Goal: Transaction & Acquisition: Book appointment/travel/reservation

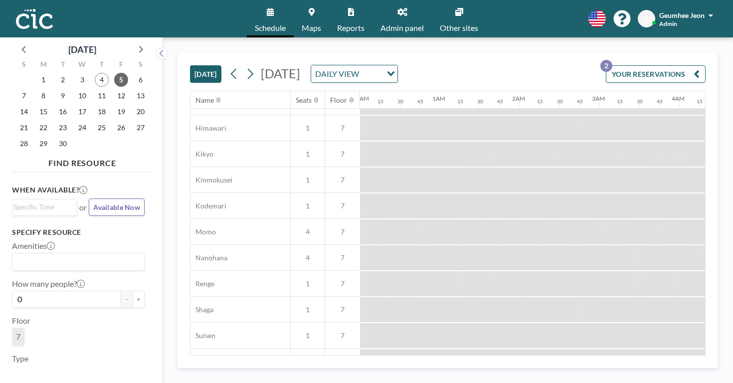
scroll to position [493, 0]
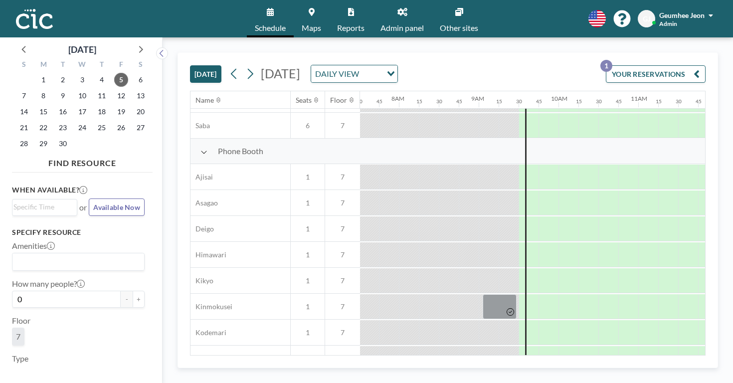
scroll to position [258, 600]
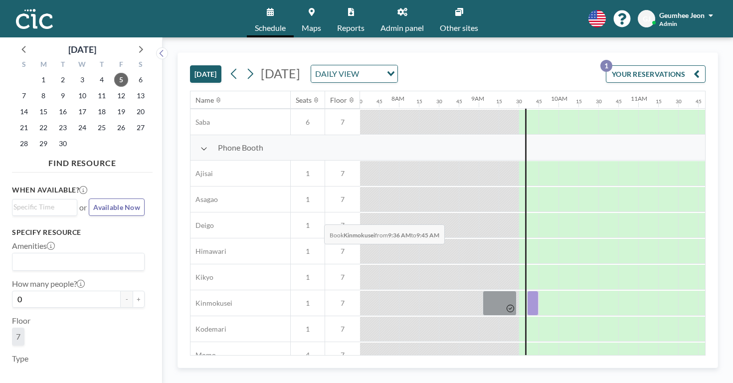
click at [527, 291] on div at bounding box center [532, 303] width 11 height 25
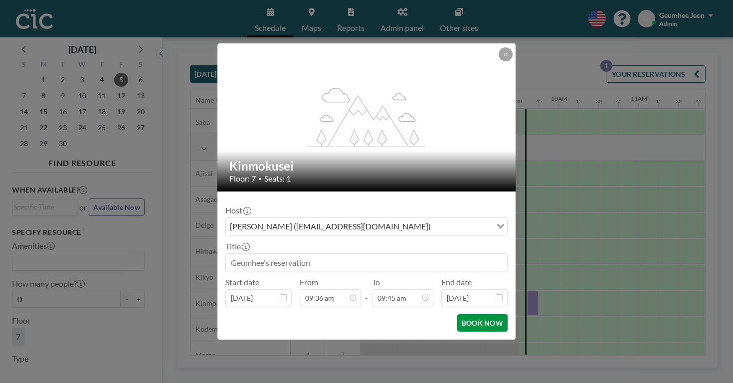
click at [468, 314] on button "BOOK NOW" at bounding box center [482, 322] width 50 height 17
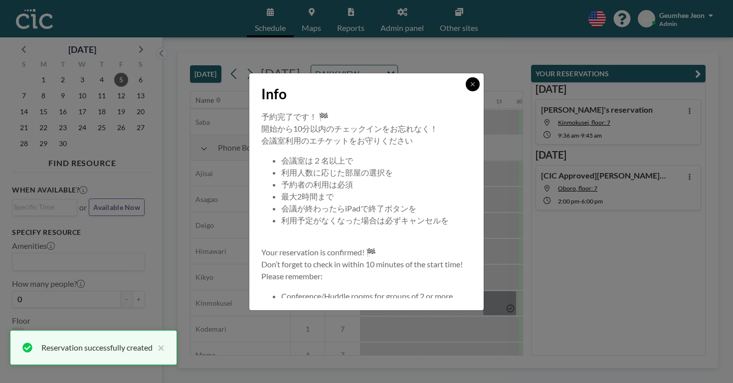
click at [466, 91] on button at bounding box center [473, 84] width 14 height 14
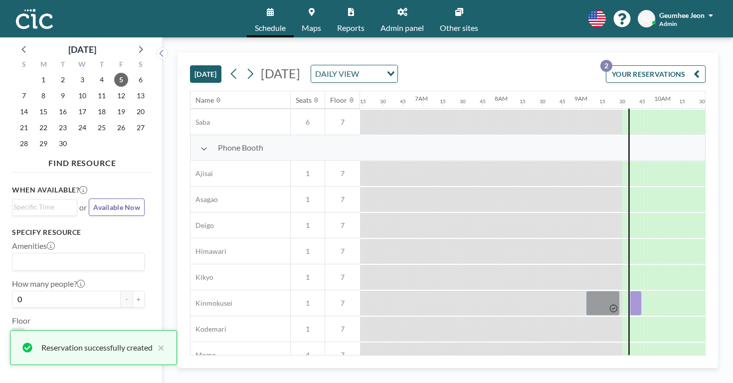
scroll to position [258, 494]
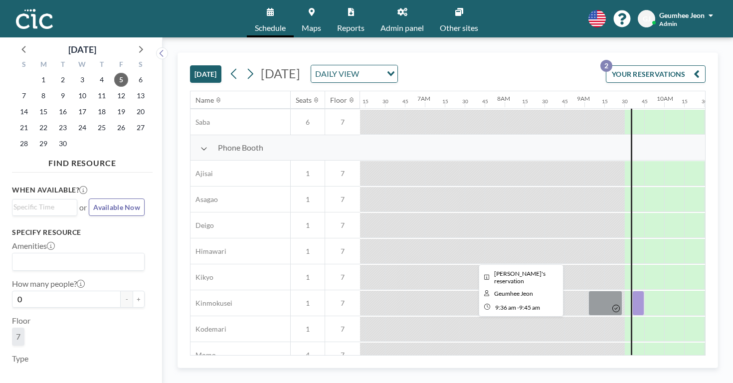
click at [632, 291] on div at bounding box center [638, 303] width 12 height 25
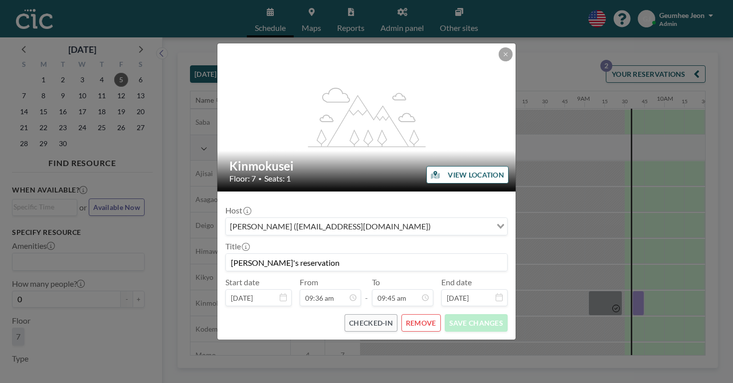
click at [412, 314] on button "REMOVE" at bounding box center [421, 322] width 39 height 17
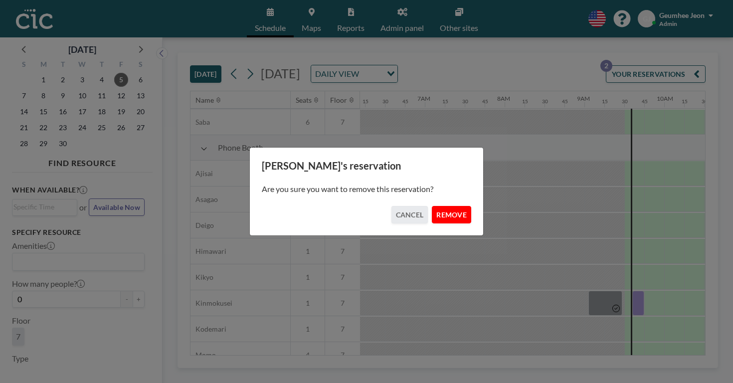
click at [440, 212] on button "REMOVE" at bounding box center [451, 214] width 39 height 17
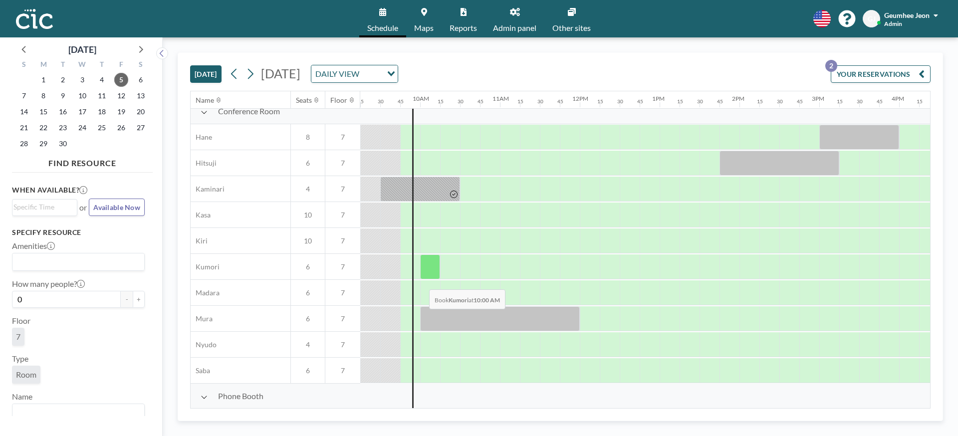
scroll to position [0, 738]
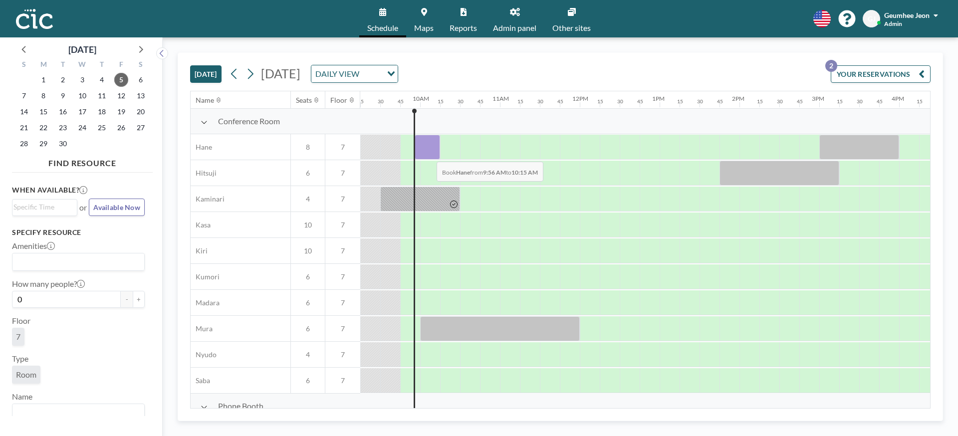
drag, startPoint x: 416, startPoint y: 152, endPoint x: 428, endPoint y: 154, distance: 12.6
click at [428, 154] on div at bounding box center [426, 147] width 25 height 25
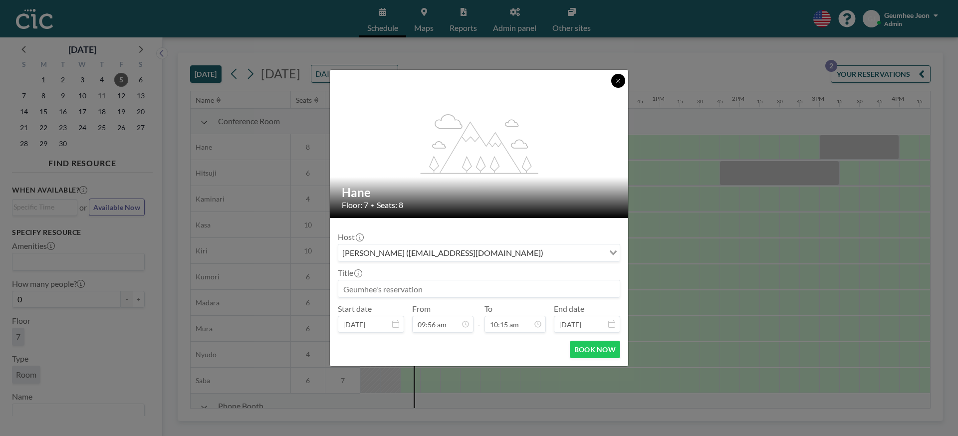
click at [619, 78] on icon at bounding box center [618, 81] width 6 height 6
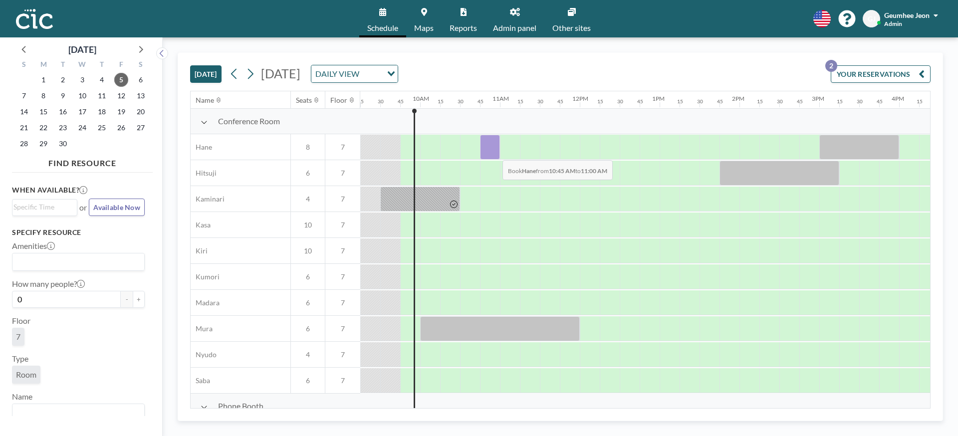
click at [494, 153] on div at bounding box center [490, 147] width 20 height 25
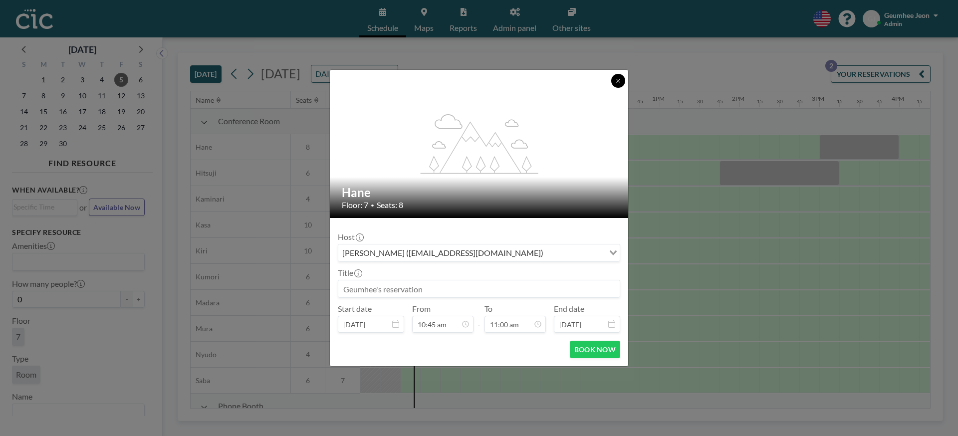
click at [617, 84] on button at bounding box center [618, 81] width 14 height 14
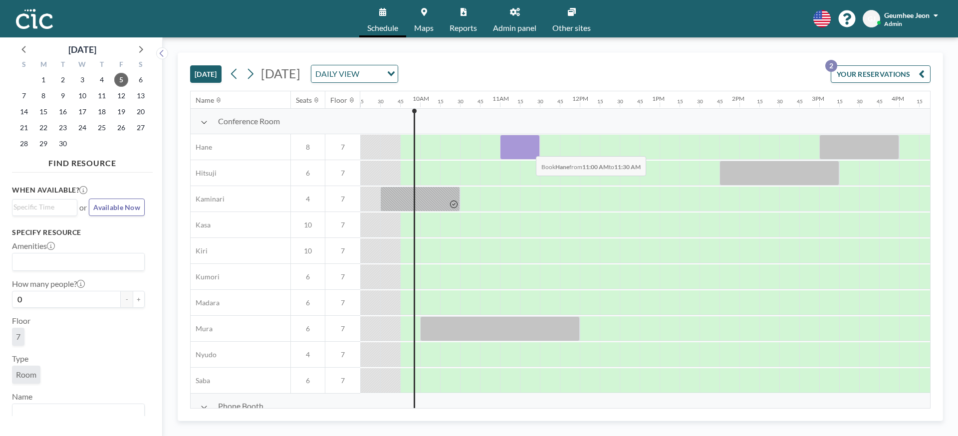
drag, startPoint x: 511, startPoint y: 149, endPoint x: 540, endPoint y: 148, distance: 28.9
click at [540, 148] on div at bounding box center [579, 147] width 1915 height 26
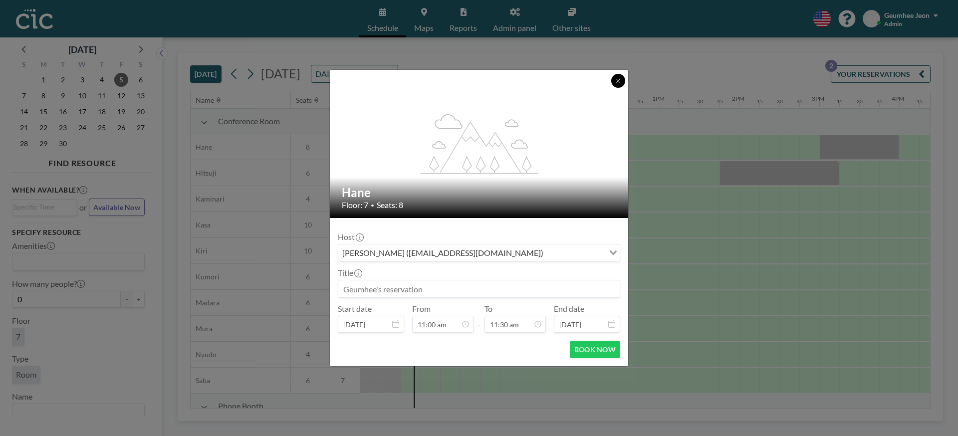
click at [617, 87] on button at bounding box center [618, 81] width 14 height 14
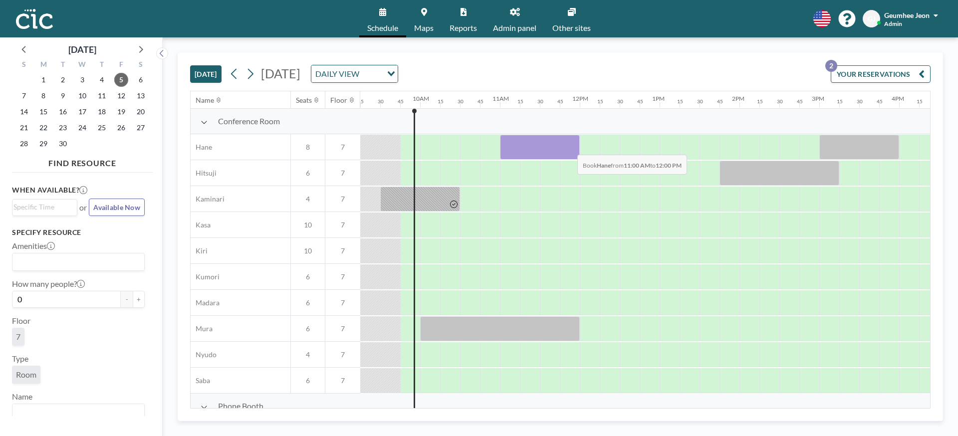
drag, startPoint x: 509, startPoint y: 148, endPoint x: 569, endPoint y: 147, distance: 59.9
click at [569, 147] on div at bounding box center [540, 147] width 80 height 25
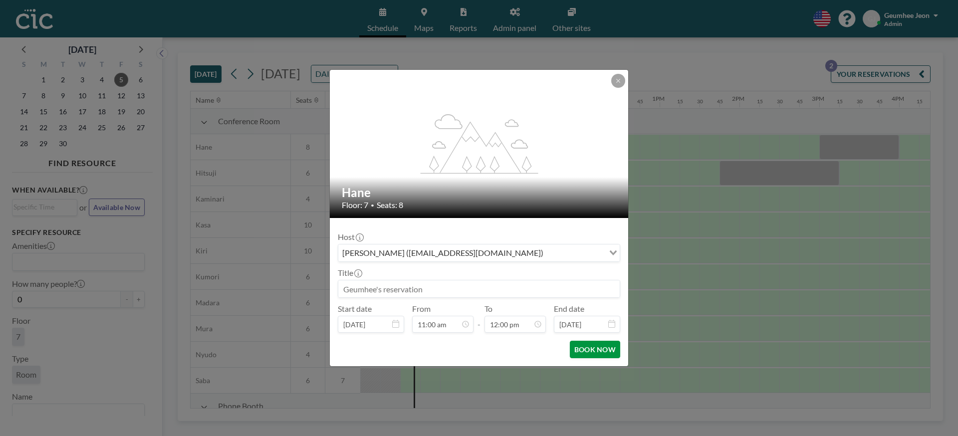
click at [596, 344] on button "BOOK NOW" at bounding box center [595, 349] width 50 height 17
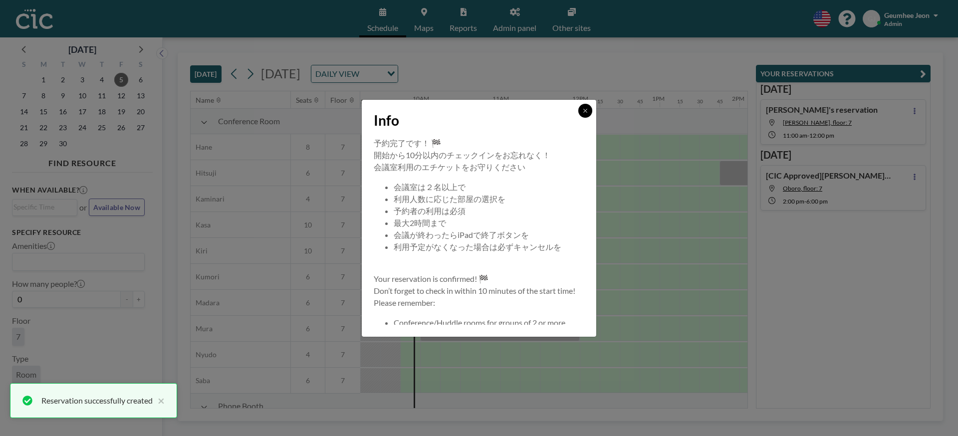
click at [582, 108] on icon at bounding box center [585, 111] width 6 height 6
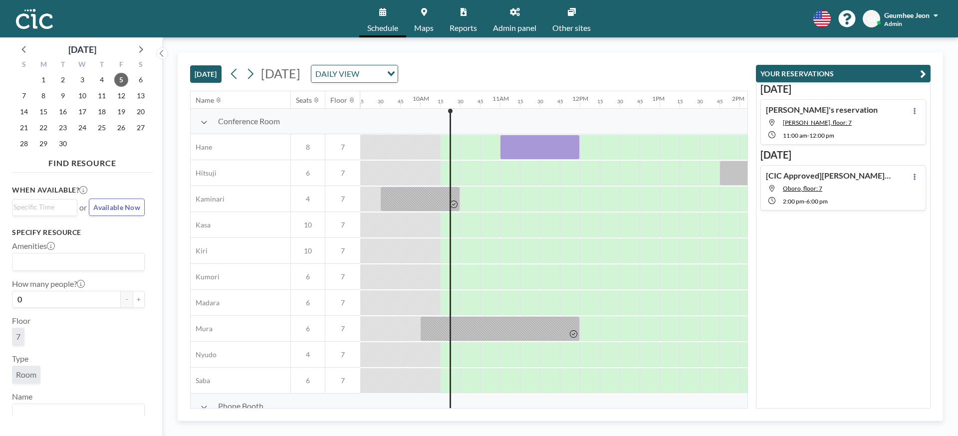
click at [465, 25] on span "Reports" at bounding box center [462, 28] width 27 height 8
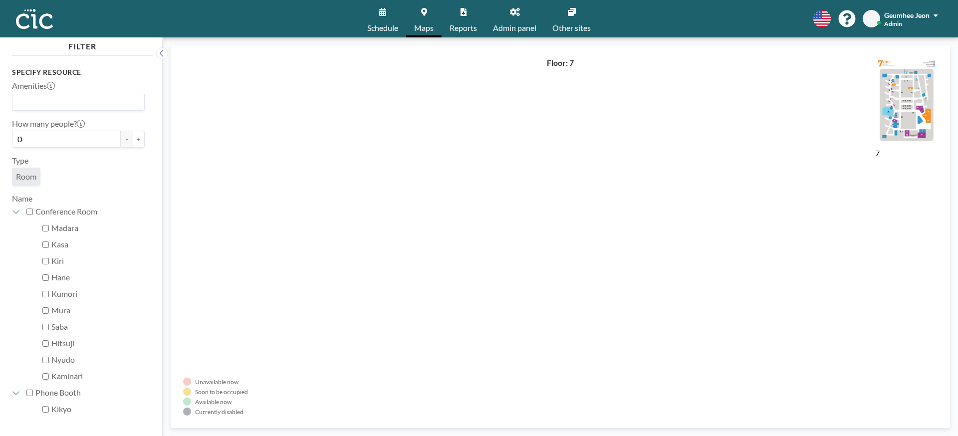
click at [386, 21] on link "Schedule" at bounding box center [382, 18] width 47 height 37
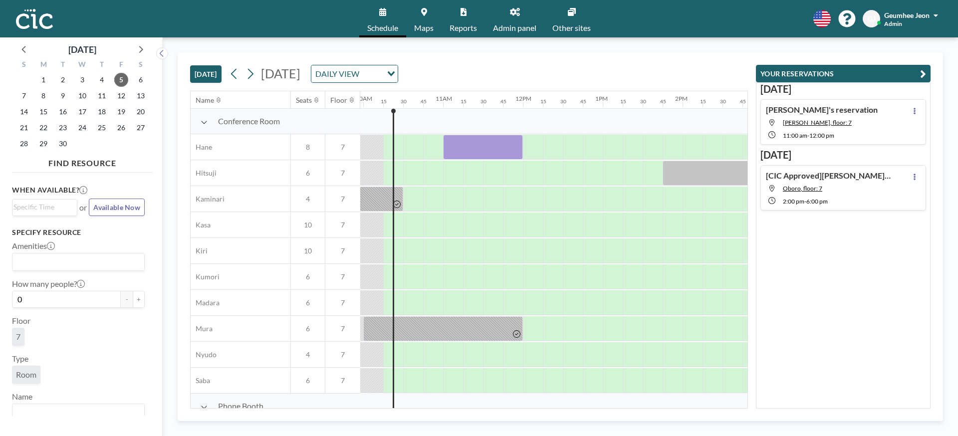
scroll to position [0, 798]
click at [503, 17] on link "Admin panel" at bounding box center [514, 18] width 59 height 37
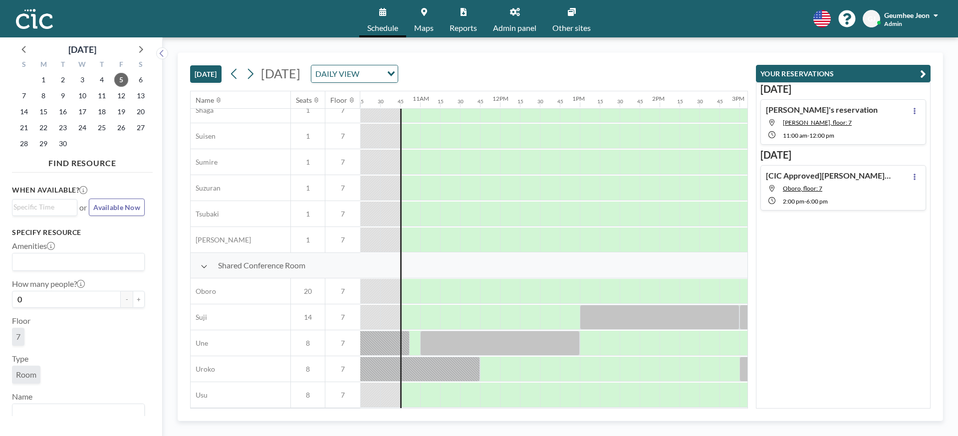
scroll to position [638, 818]
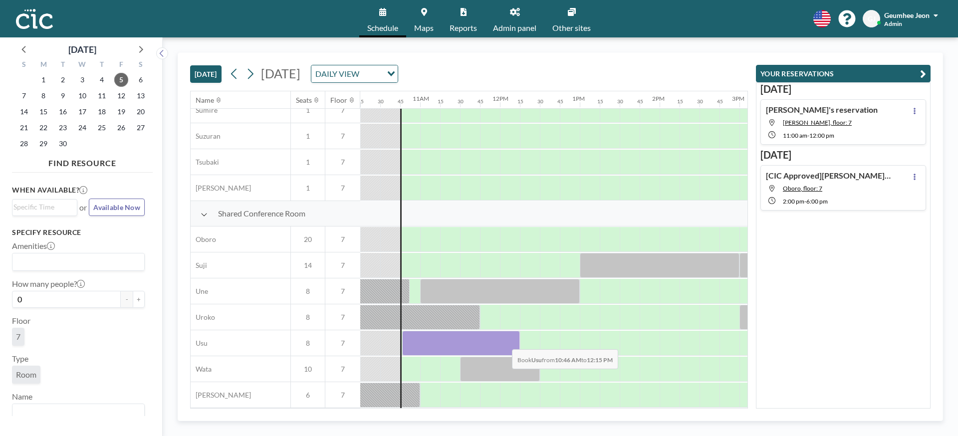
drag, startPoint x: 407, startPoint y: 345, endPoint x: 504, endPoint y: 342, distance: 97.3
click at [504, 342] on div at bounding box center [461, 343] width 118 height 25
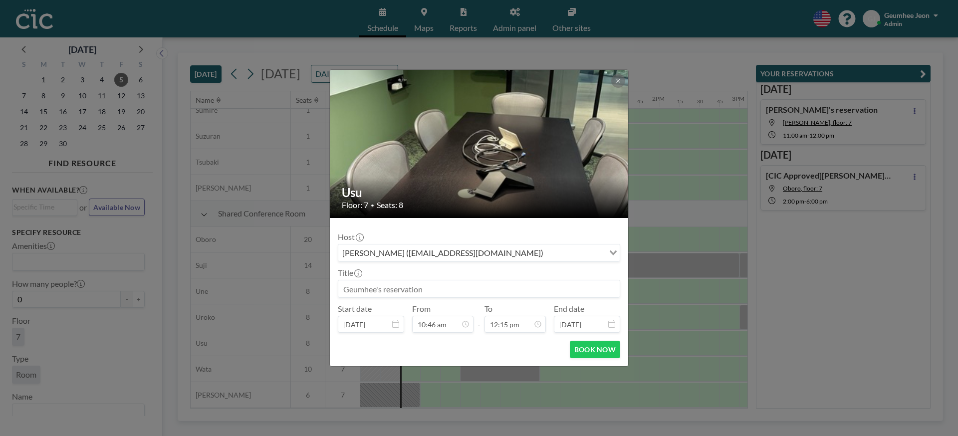
scroll to position [870, 0]
click at [478, 284] on input at bounding box center [478, 288] width 281 height 17
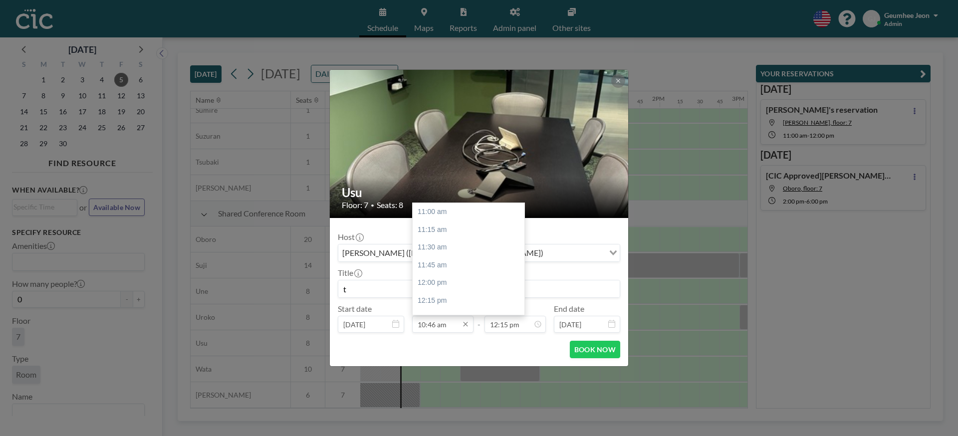
type input "ち"
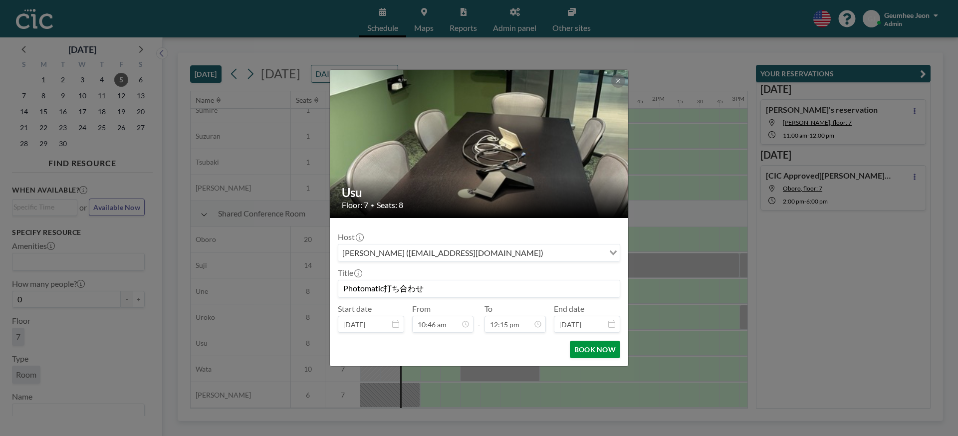
type input "Photomatic打ち合わせ"
click at [597, 352] on button "BOOK NOW" at bounding box center [595, 349] width 50 height 17
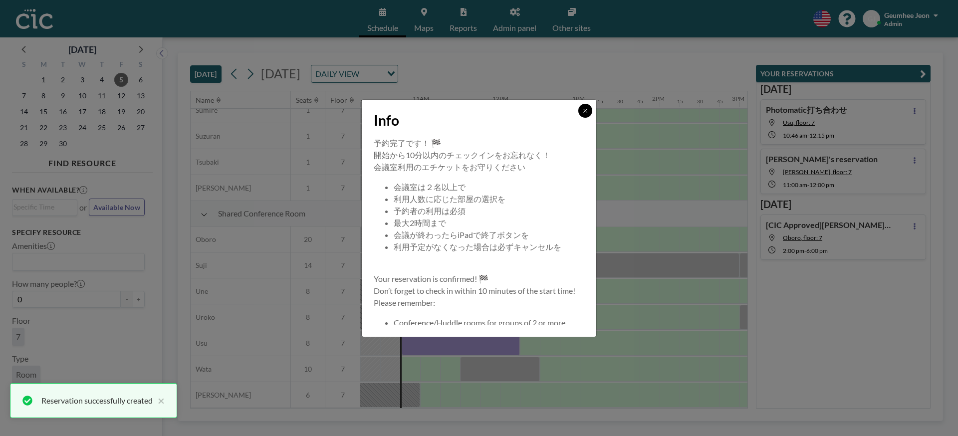
click at [587, 115] on button at bounding box center [585, 111] width 14 height 14
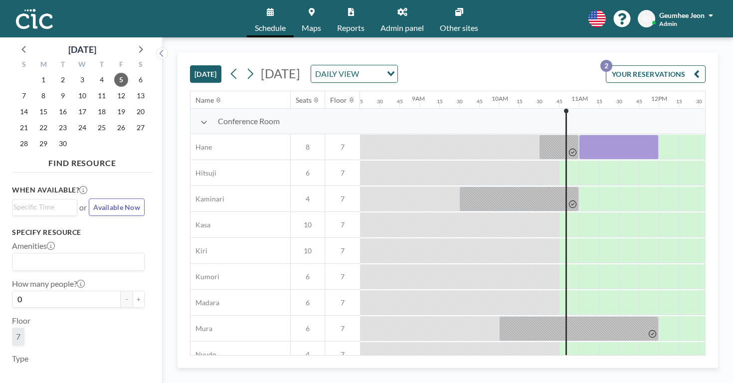
scroll to position [0, 664]
